Goal: Information Seeking & Learning: Learn about a topic

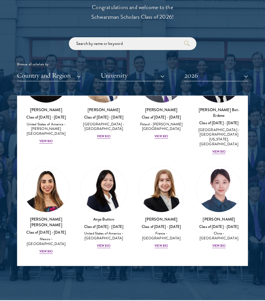
scroll to position [397, 0]
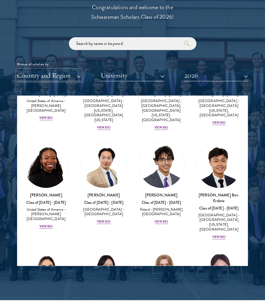
click at [54, 76] on button "Country and Region" at bounding box center [49, 76] width 64 height 12
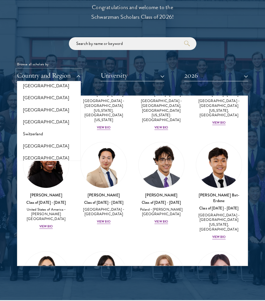
scroll to position [1078, 0]
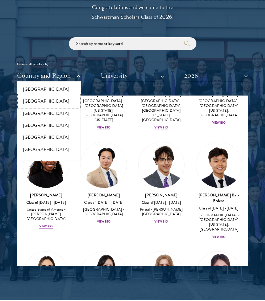
click at [39, 99] on button "[GEOGRAPHIC_DATA]" at bounding box center [49, 101] width 60 height 12
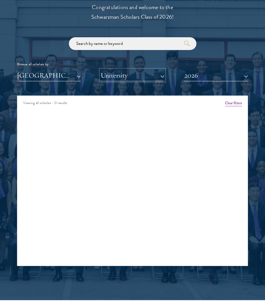
click at [122, 78] on button "University" at bounding box center [133, 76] width 64 height 12
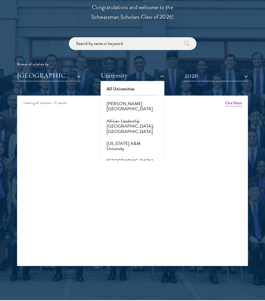
click at [180, 63] on div "Browse all scholars by:" at bounding box center [132, 64] width 231 height 6
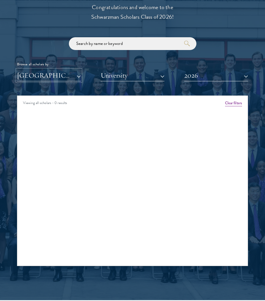
click at [75, 75] on button "[GEOGRAPHIC_DATA]" at bounding box center [49, 76] width 64 height 12
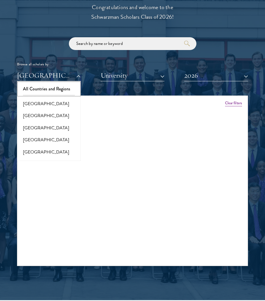
click at [55, 89] on button "All Countries and Regions" at bounding box center [49, 89] width 60 height 12
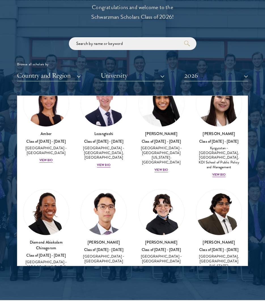
scroll to position [57, 0]
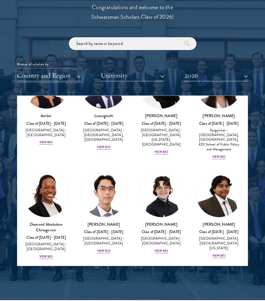
click at [62, 79] on button "Country and Region" at bounding box center [49, 76] width 64 height 12
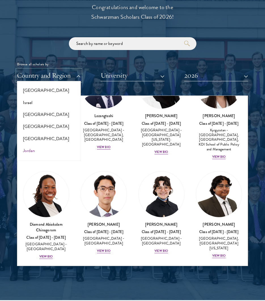
scroll to position [539, 0]
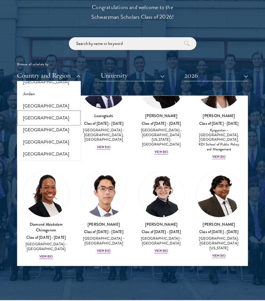
click at [40, 119] on button "[GEOGRAPHIC_DATA]" at bounding box center [49, 118] width 60 height 12
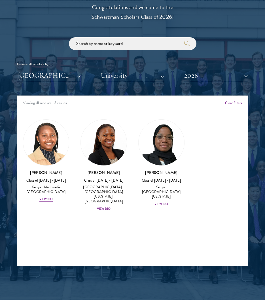
click at [158, 201] on div "View Bio" at bounding box center [162, 203] width 14 height 5
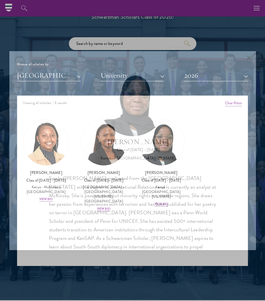
scroll to position [57, 0]
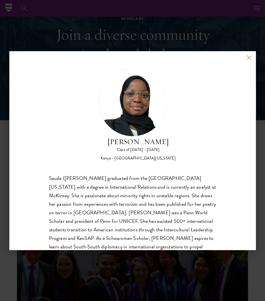
drag, startPoint x: 251, startPoint y: 56, endPoint x: 247, endPoint y: 59, distance: 4.9
click at [251, 56] on button at bounding box center [249, 57] width 5 height 5
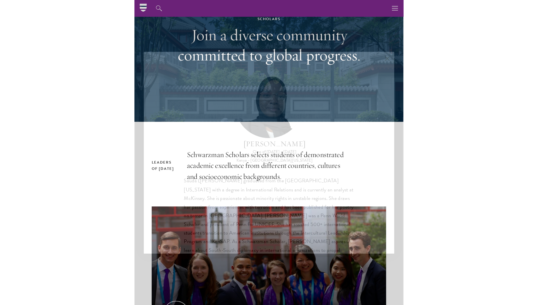
scroll to position [663, 0]
